Goal: Task Accomplishment & Management: Complete application form

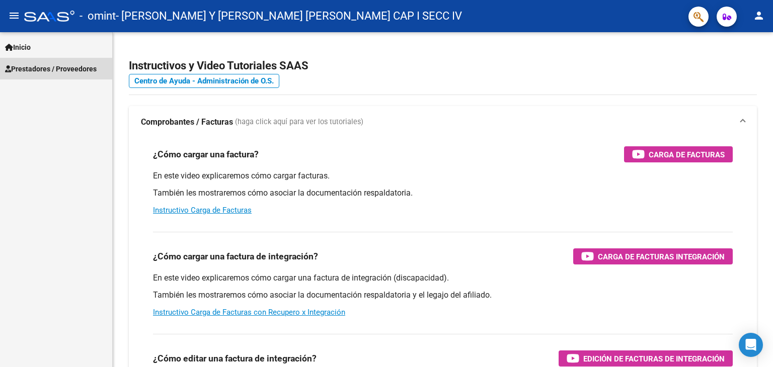
click at [61, 66] on span "Prestadores / Proveedores" at bounding box center [51, 68] width 92 height 11
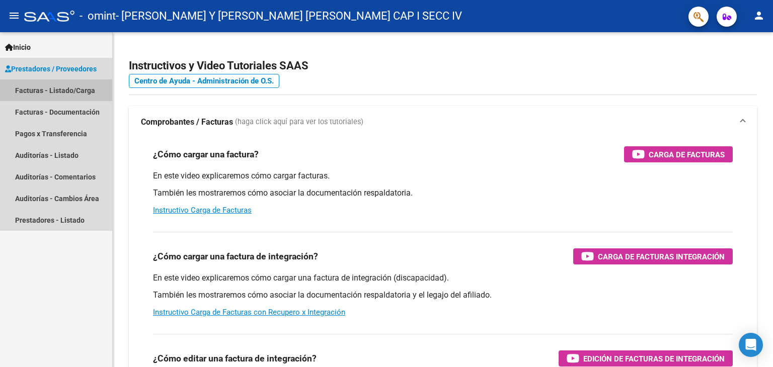
click at [55, 93] on link "Facturas - Listado/Carga" at bounding box center [56, 90] width 112 height 22
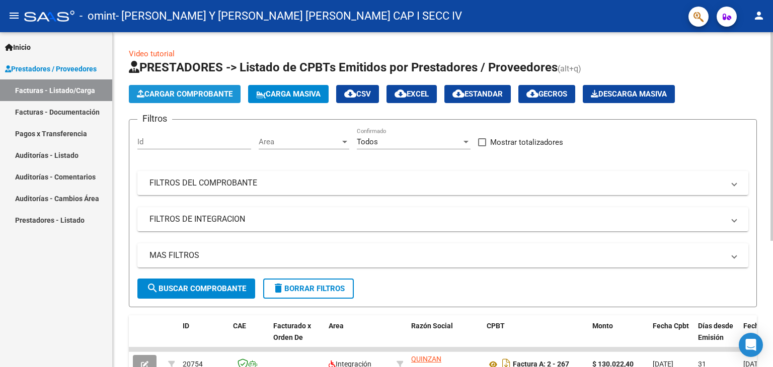
click at [192, 95] on span "Cargar Comprobante" at bounding box center [185, 94] width 96 height 9
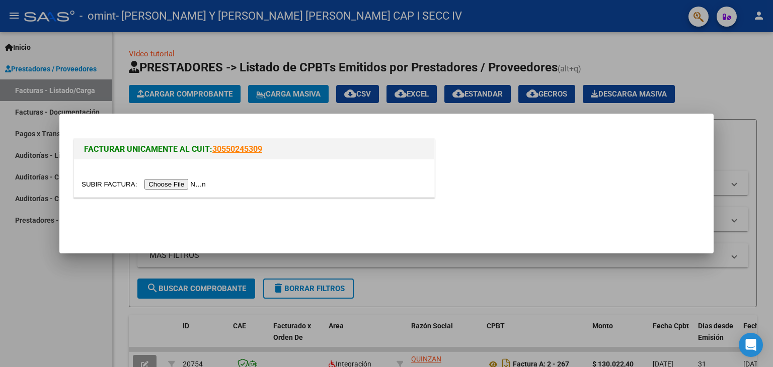
click at [161, 184] on input "file" at bounding box center [144, 184] width 127 height 11
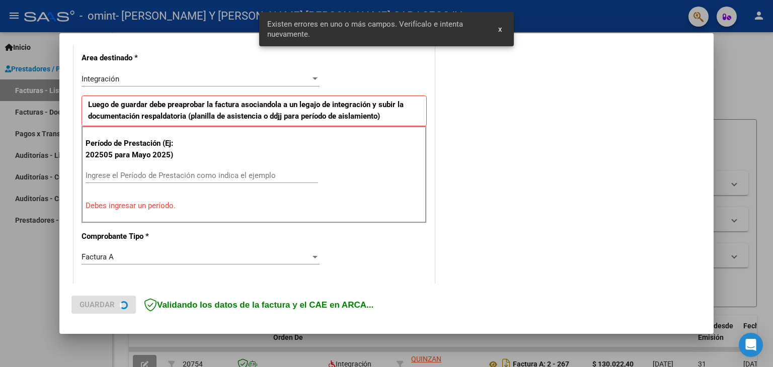
scroll to position [230, 0]
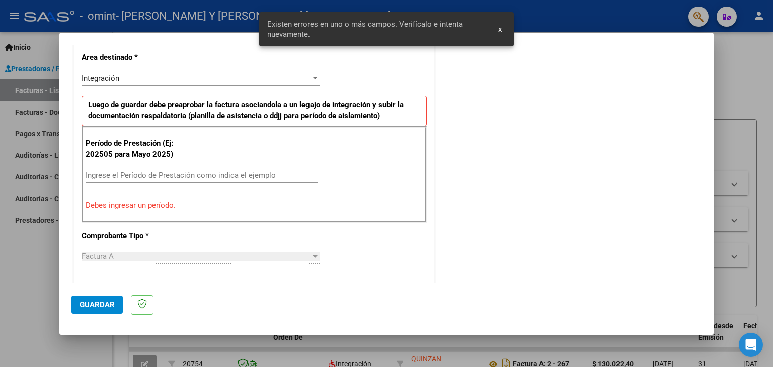
click at [171, 176] on input "Ingrese el Período de Prestación como indica el ejemplo" at bounding box center [202, 175] width 232 height 9
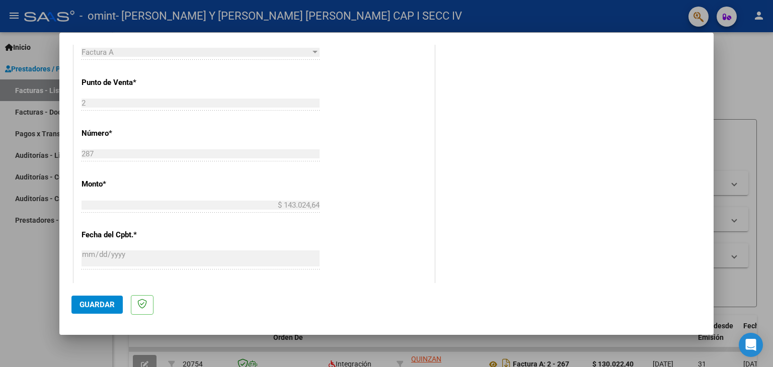
scroll to position [431, 0]
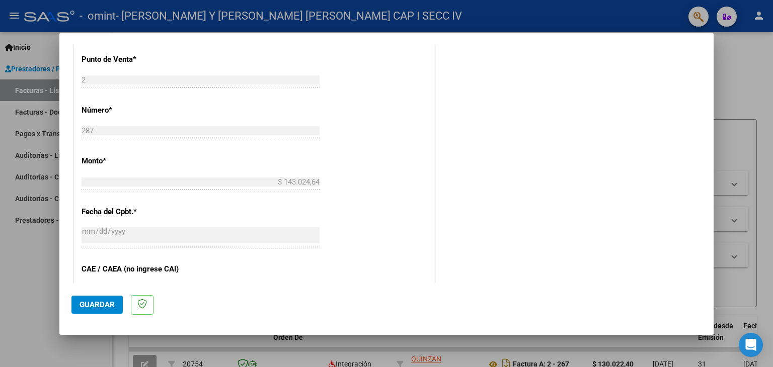
type input "202509"
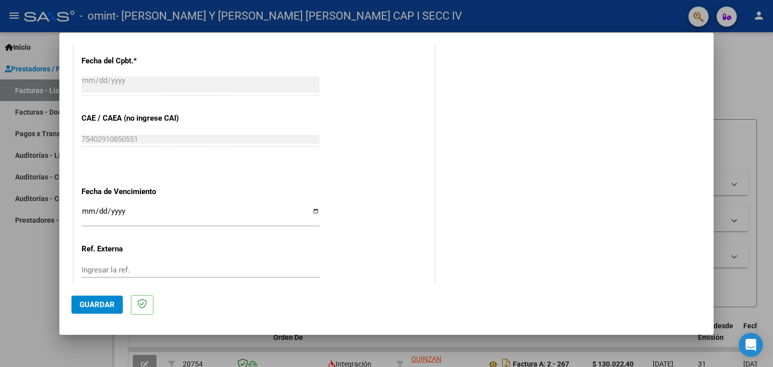
scroll to position [632, 0]
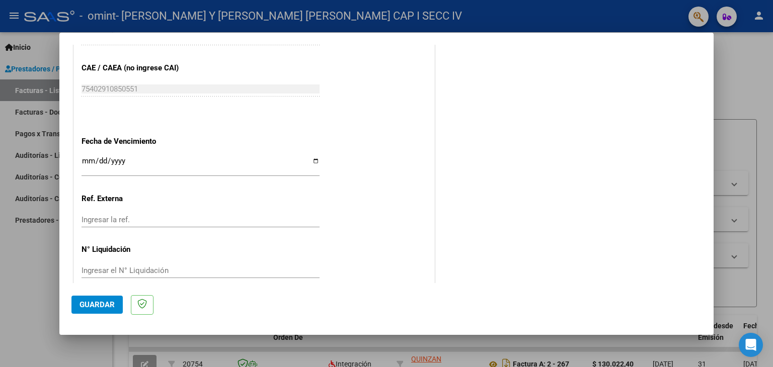
click at [306, 161] on input "Ingresar la fecha" at bounding box center [200, 165] width 238 height 16
click at [313, 159] on input "Ingresar la fecha" at bounding box center [200, 165] width 238 height 16
type input "[DATE]"
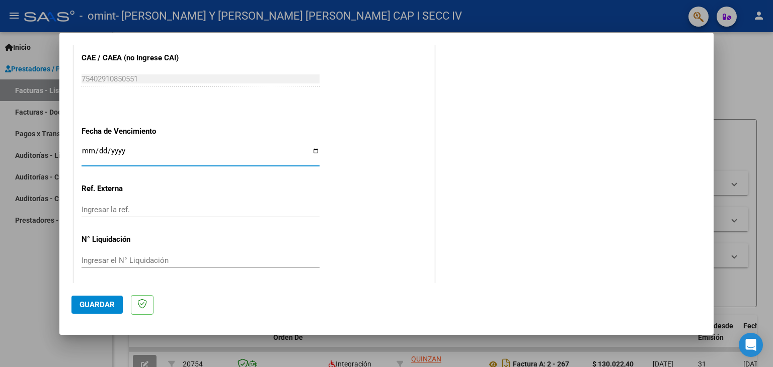
scroll to position [645, 0]
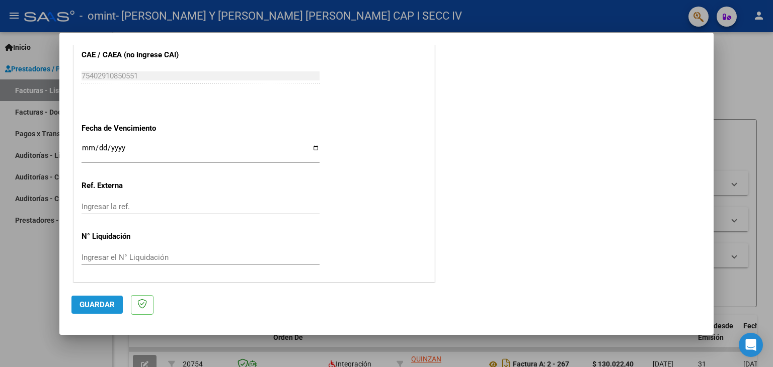
click at [106, 298] on button "Guardar" at bounding box center [96, 305] width 51 height 18
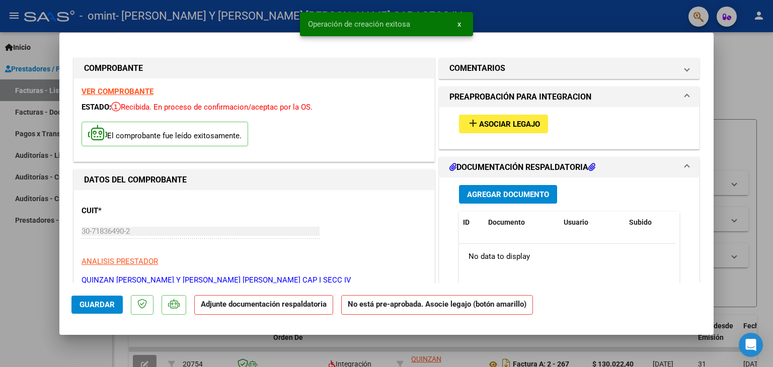
click at [487, 121] on span "Asociar Legajo" at bounding box center [509, 124] width 61 height 9
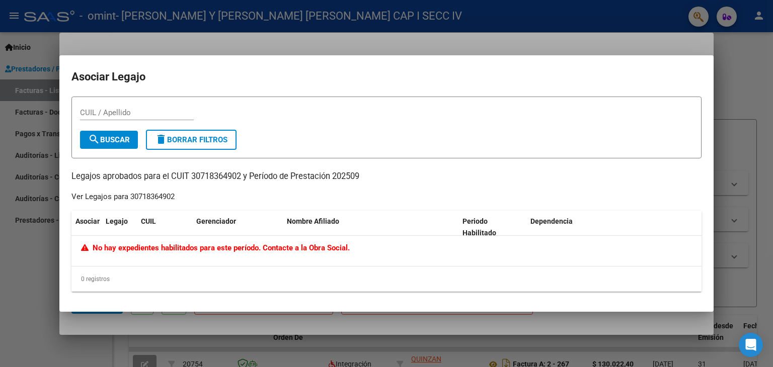
click at [636, 46] on div at bounding box center [386, 183] width 773 height 367
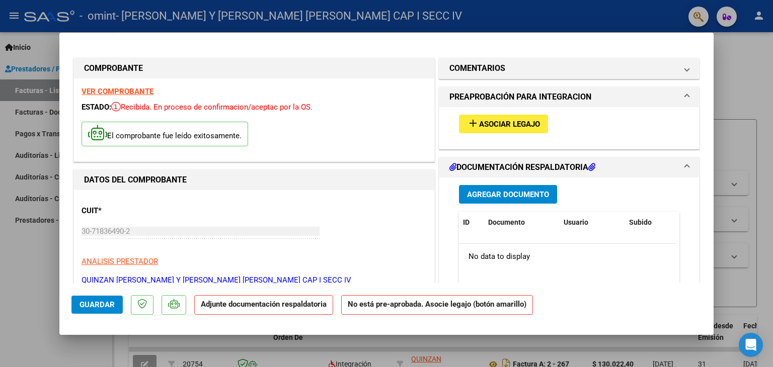
click at [499, 126] on span "Asociar Legajo" at bounding box center [509, 124] width 61 height 9
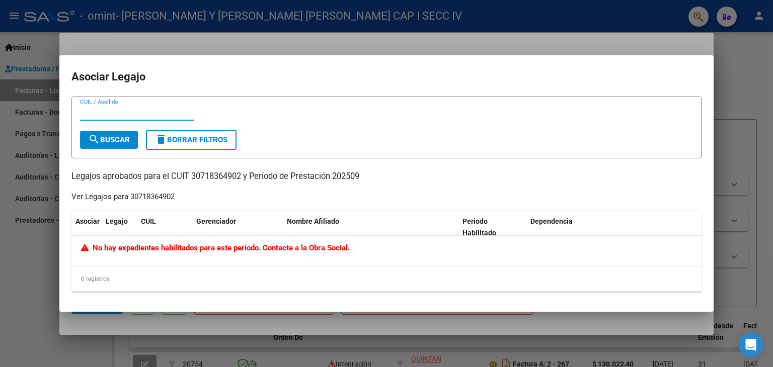
click at [109, 115] on input "CUIL / Apellido" at bounding box center [137, 112] width 114 height 9
type input "canteros"
click at [125, 135] on span "search Buscar" at bounding box center [109, 139] width 42 height 9
click at [363, 198] on div "canteros CUIL / Apellido search Buscar delete Borrar Filtros Legajos aprobados …" at bounding box center [386, 194] width 630 height 195
click at [113, 216] on div "Legajo" at bounding box center [119, 222] width 27 height 12
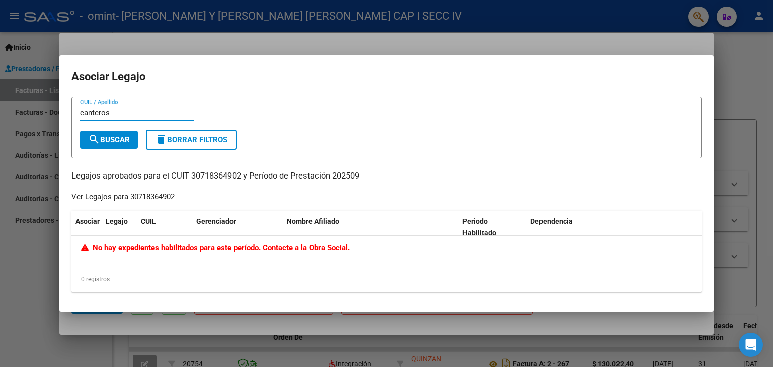
click at [123, 113] on input "canteros" at bounding box center [137, 112] width 114 height 9
drag, startPoint x: 123, startPoint y: 113, endPoint x: 75, endPoint y: 109, distance: 48.0
click at [75, 109] on form "canteros CUIL / Apellido search Buscar delete Borrar Filtros" at bounding box center [386, 128] width 630 height 62
click at [49, 241] on div at bounding box center [386, 183] width 773 height 367
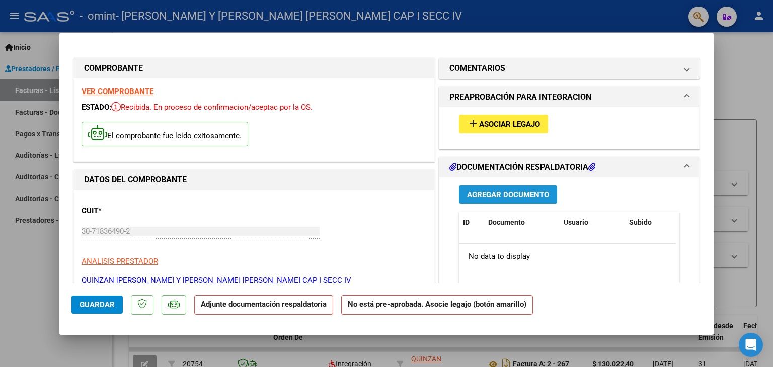
click at [502, 196] on span "Agregar Documento" at bounding box center [508, 194] width 82 height 9
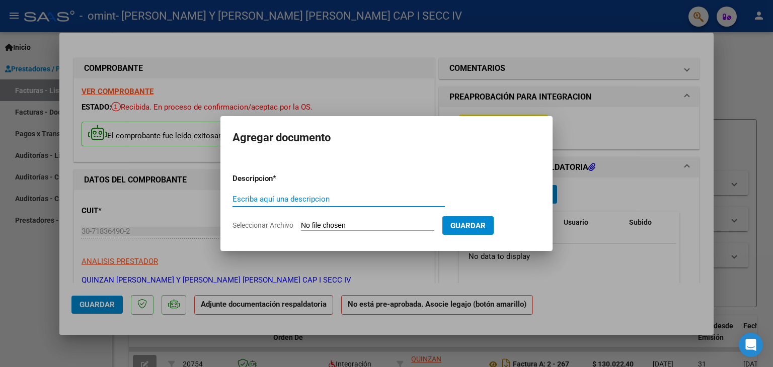
click at [268, 200] on input "Escriba aquí una descripcion" at bounding box center [338, 199] width 212 height 9
type input "f"
type input "a"
type input "Factura septiembre"
click at [298, 227] on app-file-uploader "Seleccionar Archivo" at bounding box center [337, 225] width 210 height 9
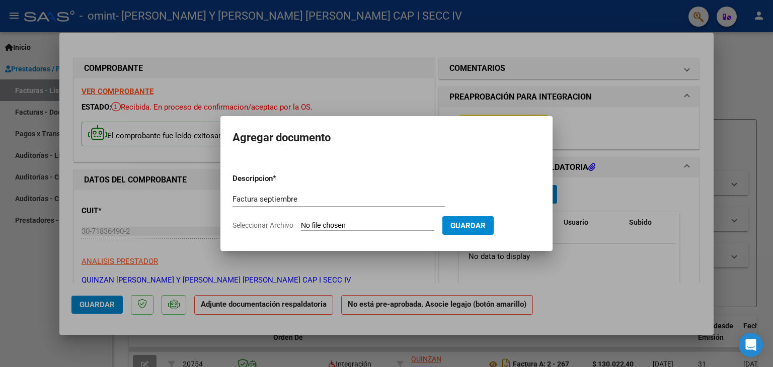
click at [310, 227] on input "Seleccionar Archivo" at bounding box center [367, 226] width 133 height 10
type input "C:\fakepath\FC Septiembre [PERSON_NAME].pdf"
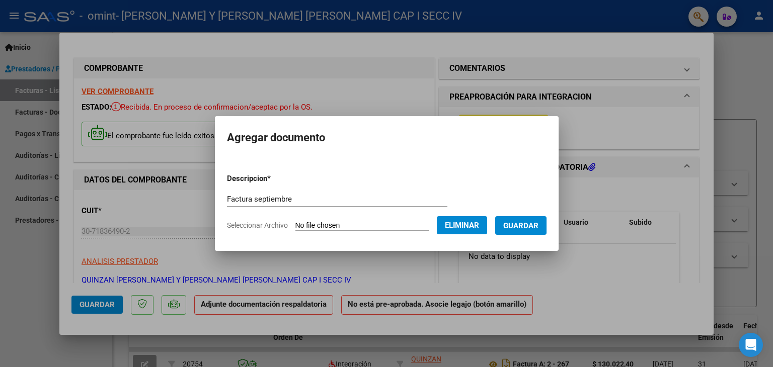
click at [521, 226] on span "Guardar" at bounding box center [520, 225] width 35 height 9
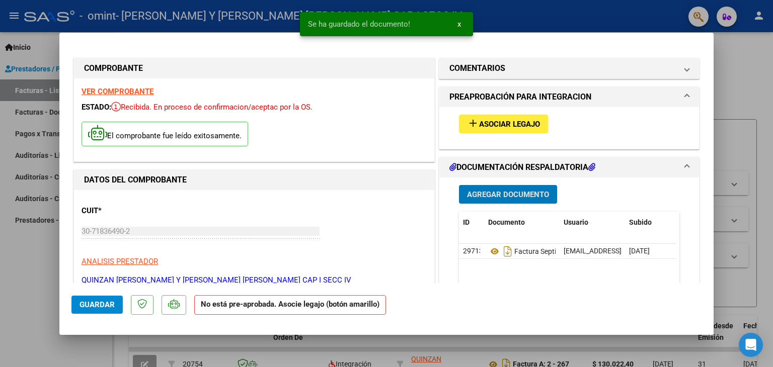
click at [525, 196] on span "Agregar Documento" at bounding box center [508, 194] width 82 height 9
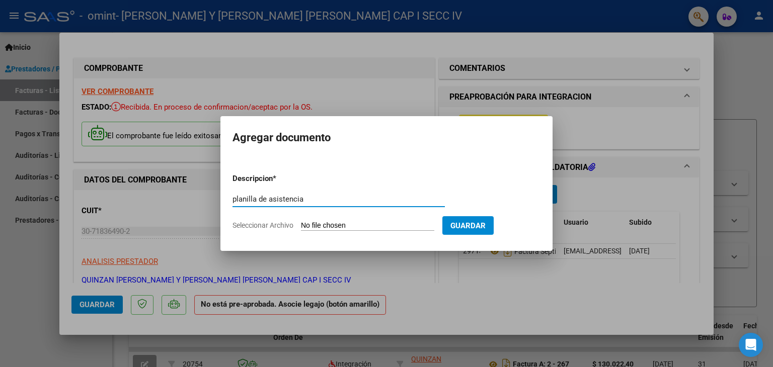
type input "planilla de asistencia"
click at [346, 221] on app-file-uploader "Seleccionar Archivo" at bounding box center [337, 225] width 210 height 9
click at [312, 231] on form "Descripcion * planilla de asistencia Escriba aquí una descripcion Seleccionar A…" at bounding box center [386, 201] width 308 height 73
click at [314, 223] on input "Seleccionar Archivo" at bounding box center [367, 226] width 133 height 10
type input "C:\fakepath\Asistencia [PERSON_NAME] Septiembre.pdf"
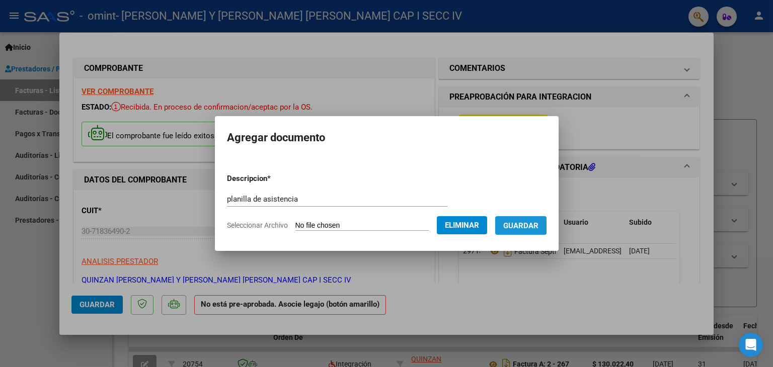
click at [513, 222] on span "Guardar" at bounding box center [520, 225] width 35 height 9
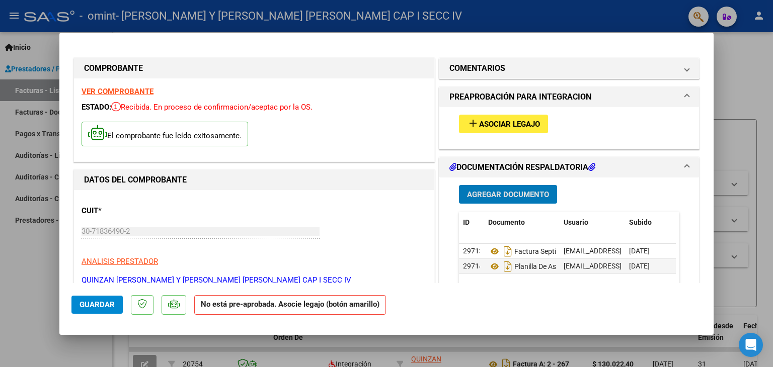
click at [499, 123] on span "Asociar Legajo" at bounding box center [509, 124] width 61 height 9
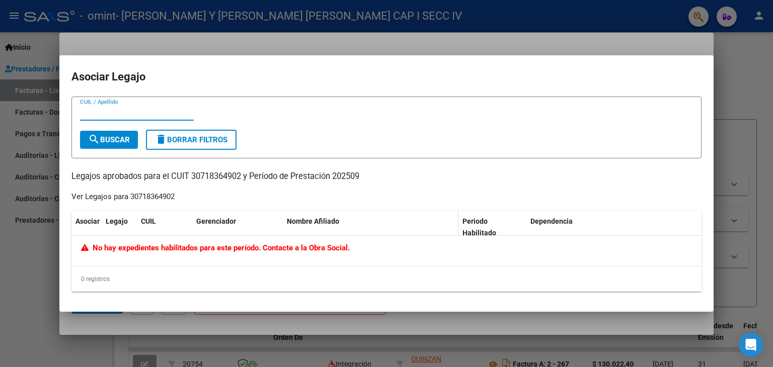
click at [283, 228] on datatable-header-cell "Nombre Afiliado" at bounding box center [371, 227] width 176 height 33
click at [279, 250] on span "No hay expedientes habilitados para este período. Contacte a la Obra Social." at bounding box center [215, 247] width 269 height 9
click at [432, 58] on mat-dialog-container "Asociar Legajo CUIL / Apellido search Buscar delete Borrar Filtros Legajos apro…" at bounding box center [386, 183] width 654 height 257
click at [207, 60] on mat-dialog-container "Asociar Legajo CUIL / Apellido search Buscar delete Borrar Filtros Legajos apro…" at bounding box center [386, 183] width 654 height 257
click at [41, 222] on div at bounding box center [386, 183] width 773 height 367
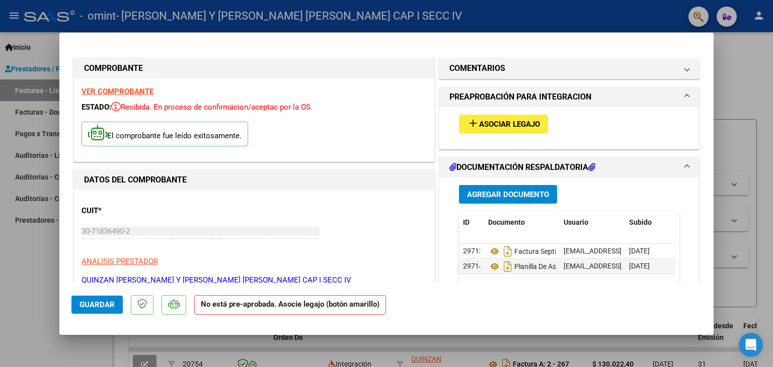
click at [97, 304] on span "Guardar" at bounding box center [96, 304] width 35 height 9
click at [27, 285] on div at bounding box center [386, 183] width 773 height 367
type input "$ 0,00"
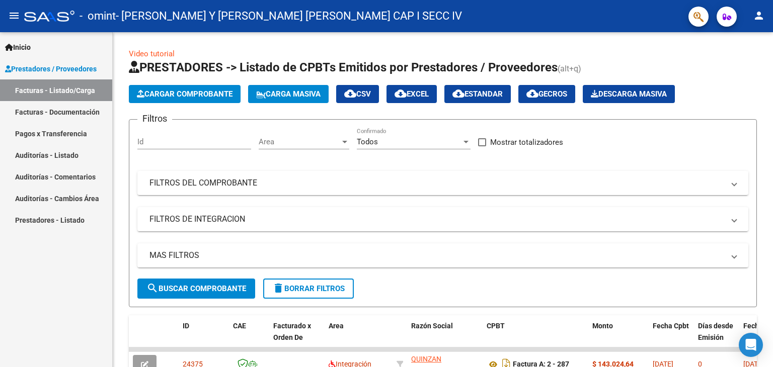
click at [36, 112] on link "Facturas - Documentación" at bounding box center [56, 112] width 112 height 22
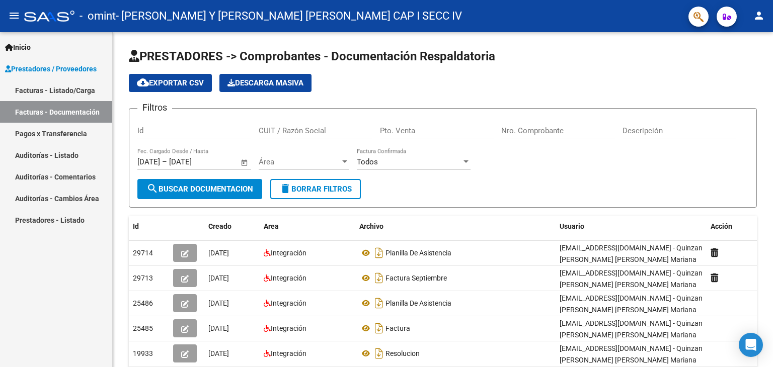
click at [58, 93] on link "Facturas - Listado/Carga" at bounding box center [56, 90] width 112 height 22
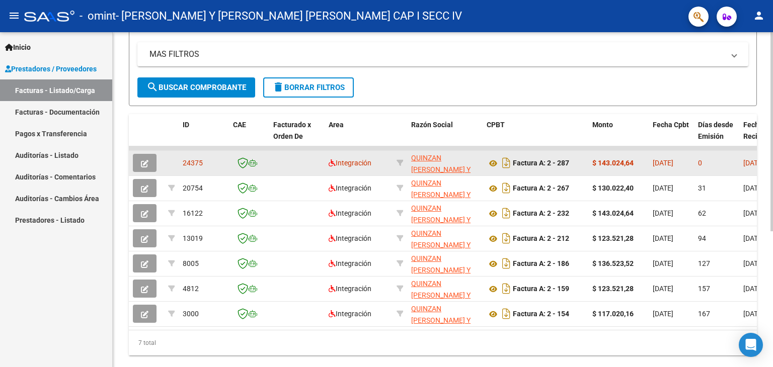
click at [146, 161] on icon "button" at bounding box center [145, 164] width 8 height 8
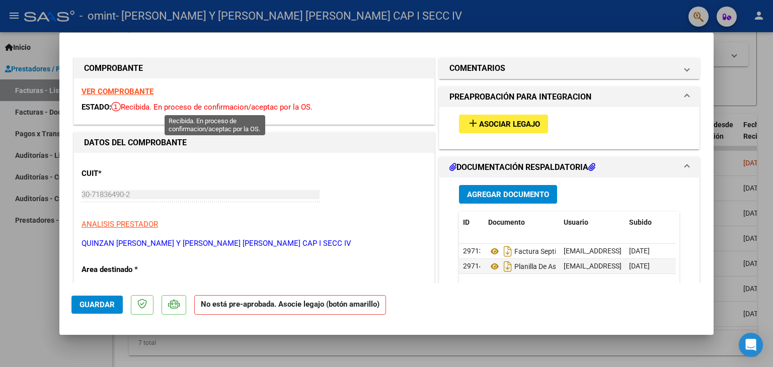
click at [271, 108] on span "Recibida. En proceso de confirmacion/aceptac por la OS." at bounding box center [211, 107] width 201 height 9
click at [523, 118] on button "add Asociar Legajo" at bounding box center [503, 124] width 89 height 19
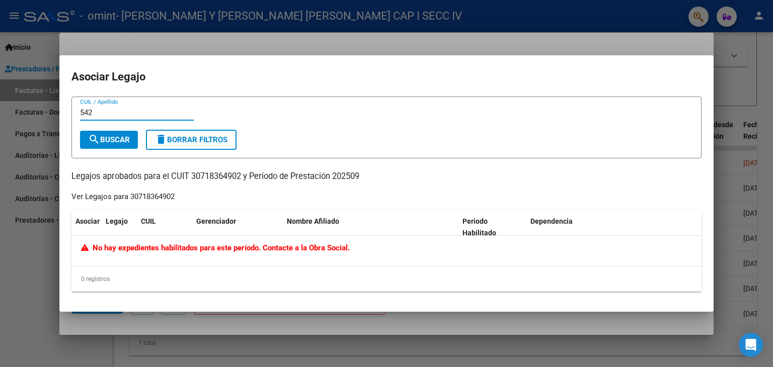
click at [103, 139] on span "search Buscar" at bounding box center [109, 139] width 42 height 9
click at [95, 114] on input "542" at bounding box center [137, 112] width 114 height 9
type input "5"
type input "CANTEROS"
click at [36, 268] on div at bounding box center [386, 183] width 773 height 367
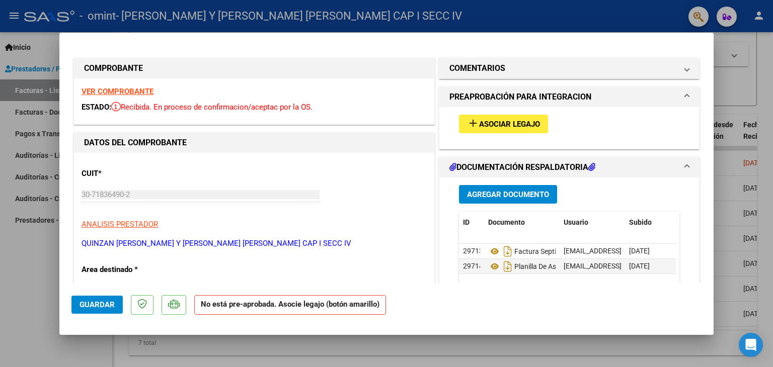
click at [34, 282] on div at bounding box center [386, 183] width 773 height 367
type input "$ 0,00"
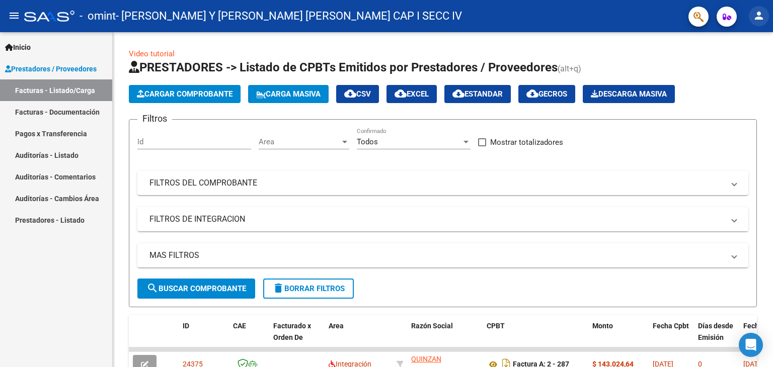
click at [752, 18] on mat-icon "person" at bounding box center [758, 16] width 12 height 12
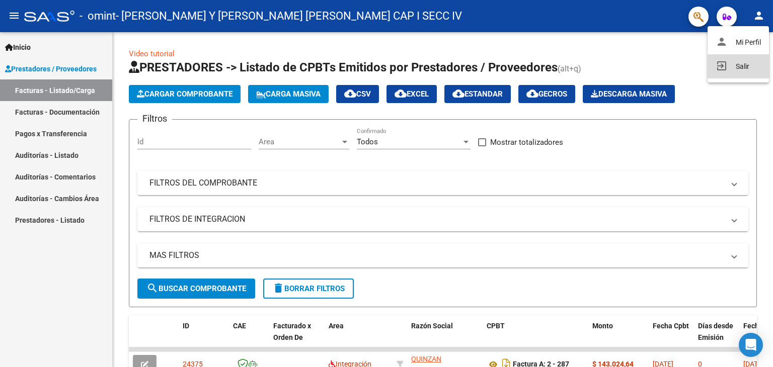
click at [729, 65] on button "exit_to_app Salir" at bounding box center [737, 66] width 61 height 24
